Goal: Navigation & Orientation: Go to known website

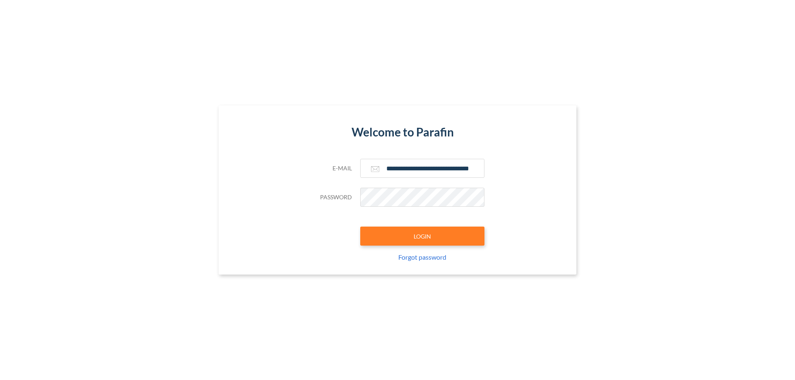
type input "**********"
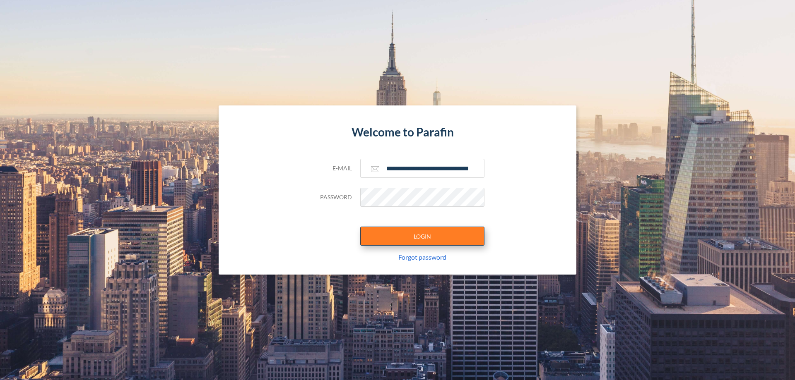
click at [422, 236] on button "LOGIN" at bounding box center [422, 236] width 124 height 19
